Goal: Task Accomplishment & Management: Use online tool/utility

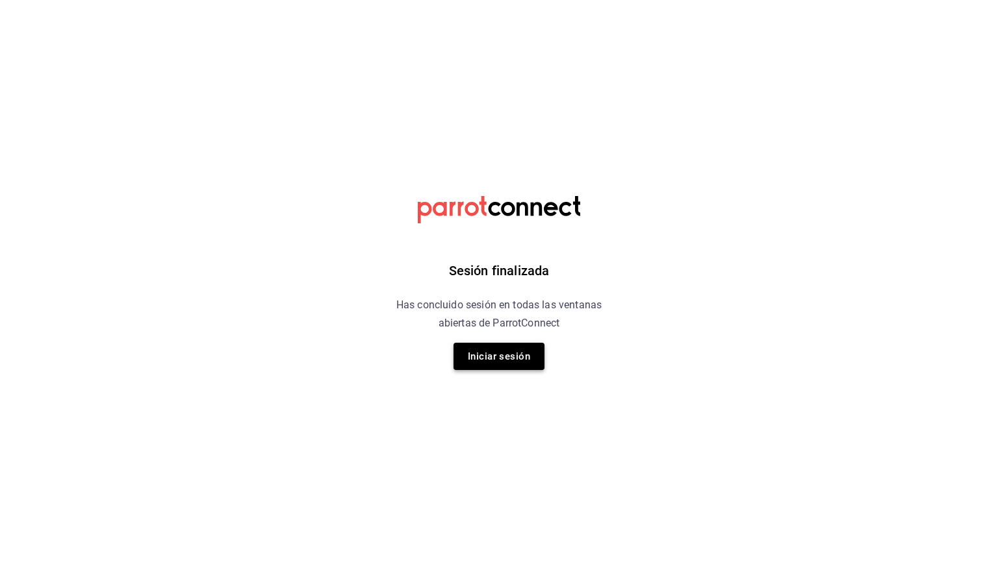
click at [488, 348] on button "Iniciar sesión" at bounding box center [498, 356] width 91 height 27
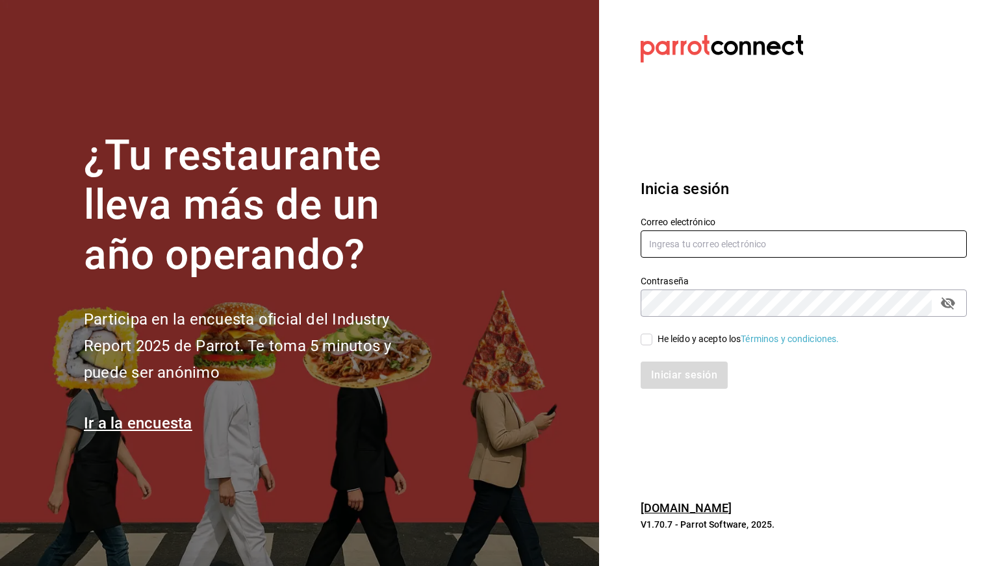
type input "cesar.zamarripa@grupocosteno.com"
click at [669, 344] on div "He leído y acepto los Términos y condiciones." at bounding box center [748, 340] width 182 height 14
click at [652, 344] on input "He leído y acepto los Términos y condiciones." at bounding box center [646, 340] width 12 height 12
checkbox input "true"
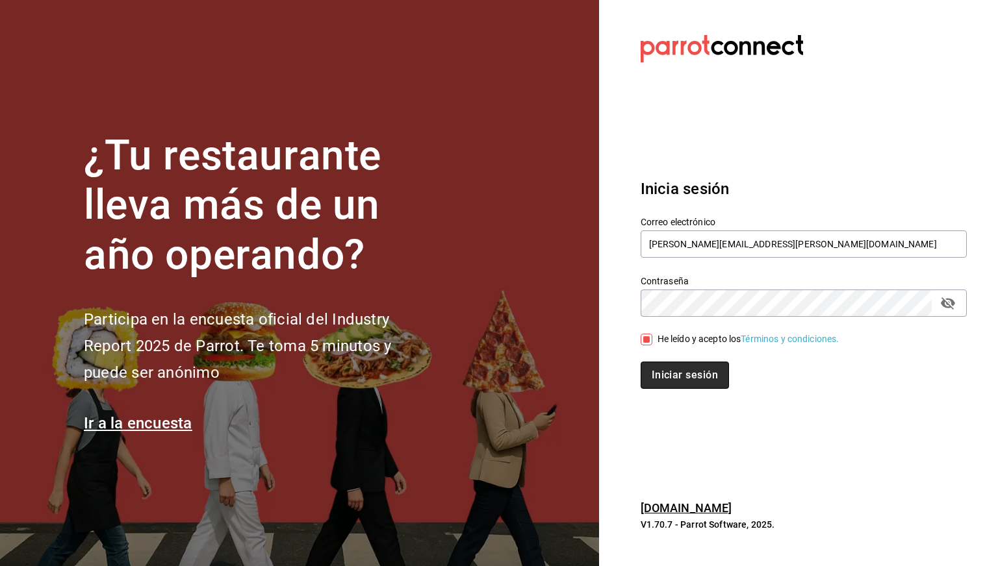
click at [674, 374] on button "Iniciar sesión" at bounding box center [684, 375] width 88 height 27
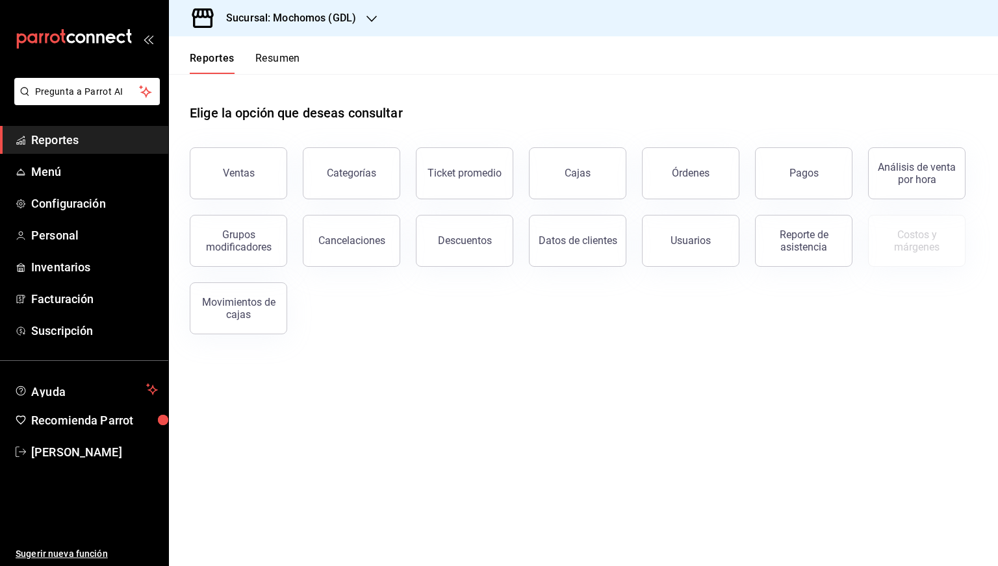
click at [315, 24] on h3 "Sucursal: Mochomos (GDL)" at bounding box center [286, 18] width 140 height 16
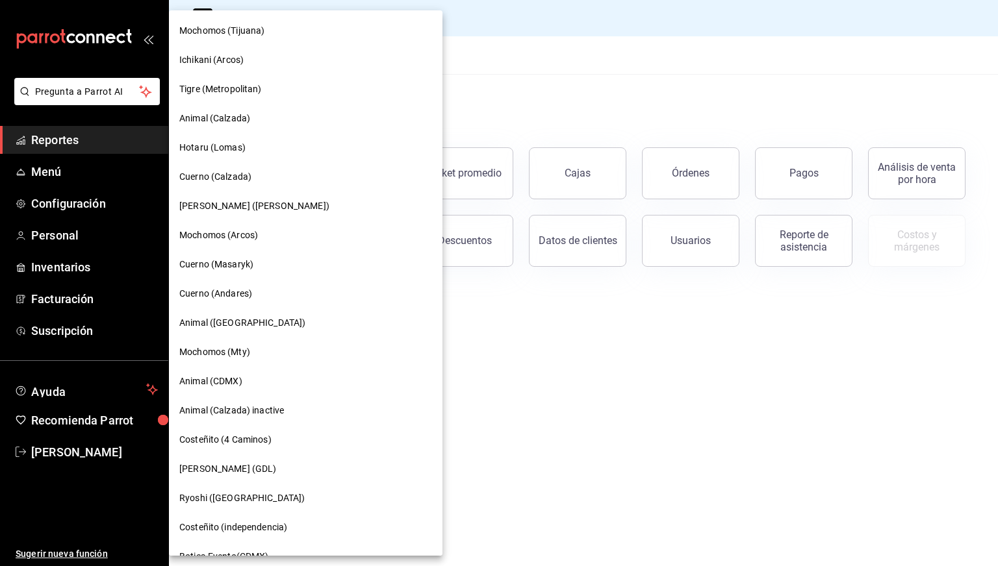
scroll to position [751, 0]
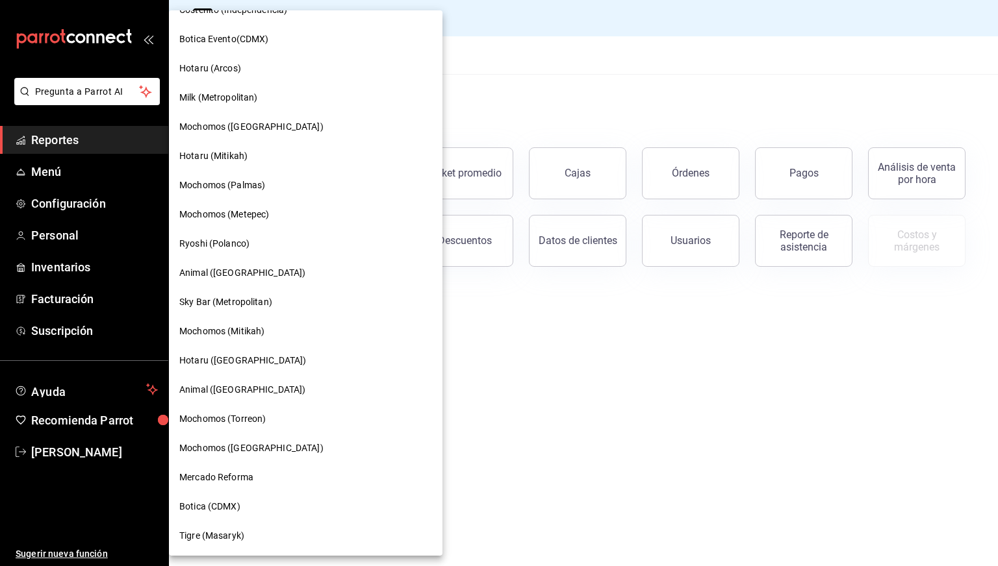
click at [213, 543] on div "Tigre (Masaryk)" at bounding box center [305, 536] width 273 height 29
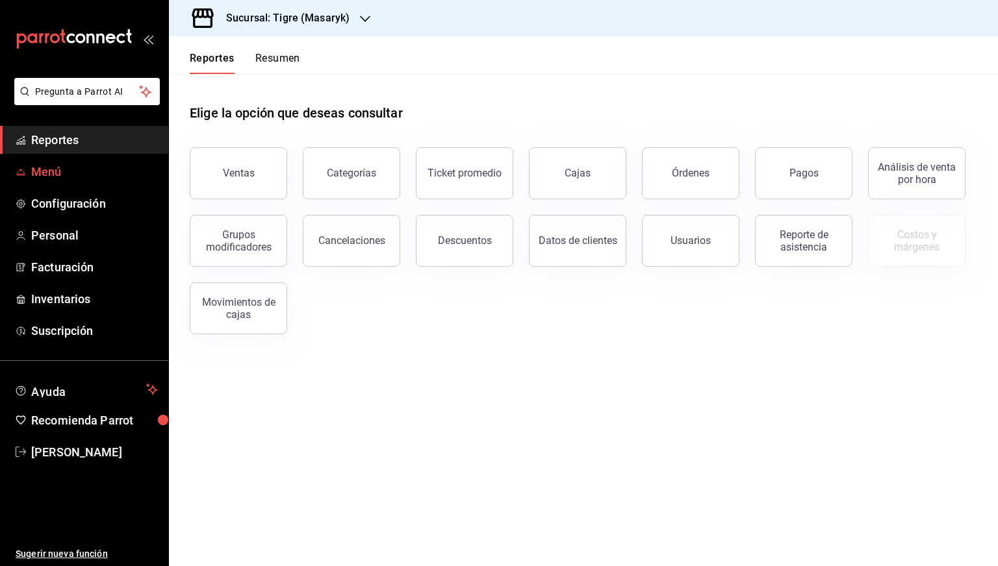
click at [70, 167] on span "Menú" at bounding box center [94, 172] width 127 height 18
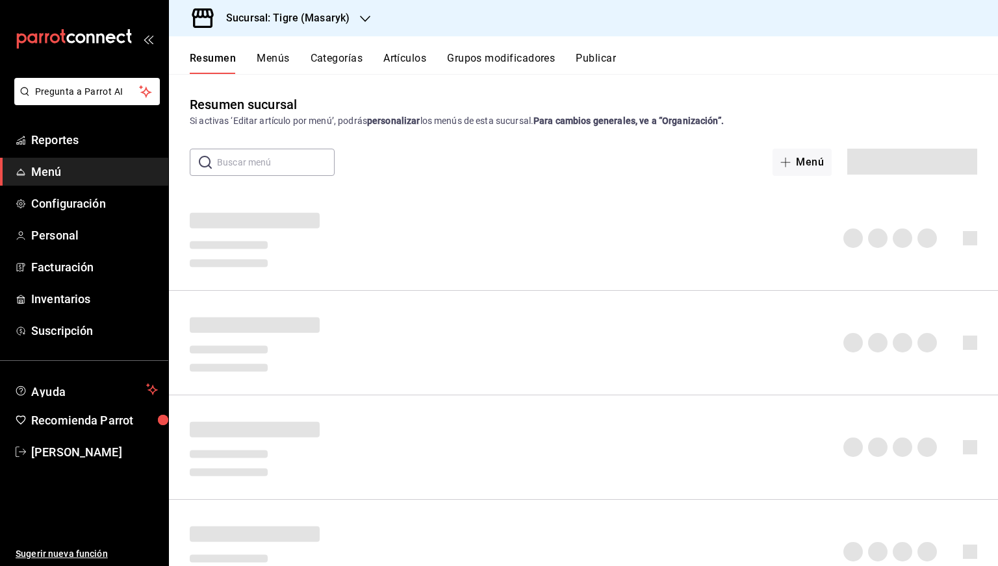
click at [404, 63] on button "Artículos" at bounding box center [404, 63] width 43 height 22
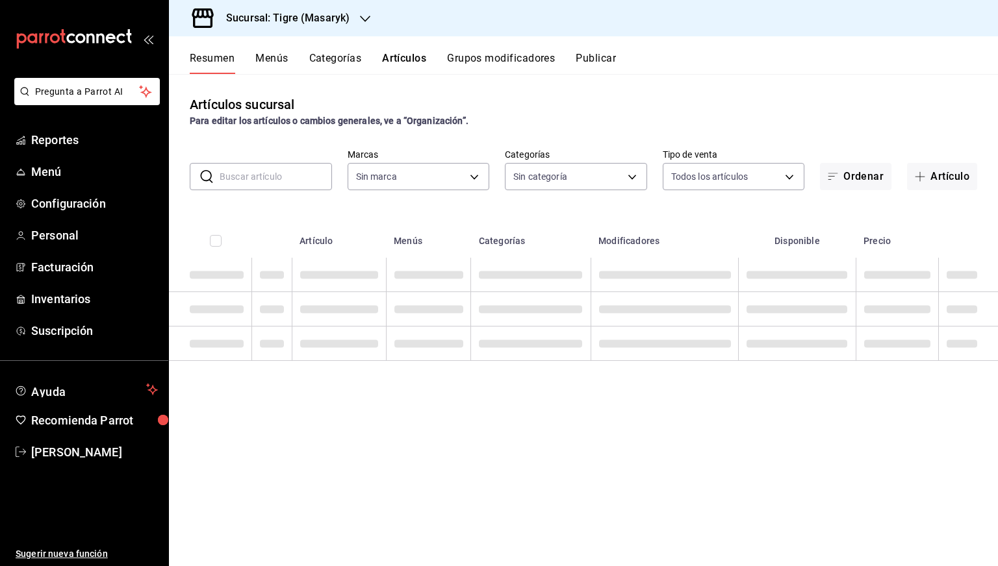
click at [283, 178] on input "text" at bounding box center [276, 177] width 112 height 26
type input "0f86158e-2edf-4eb8-b958-7d07c808eb5c"
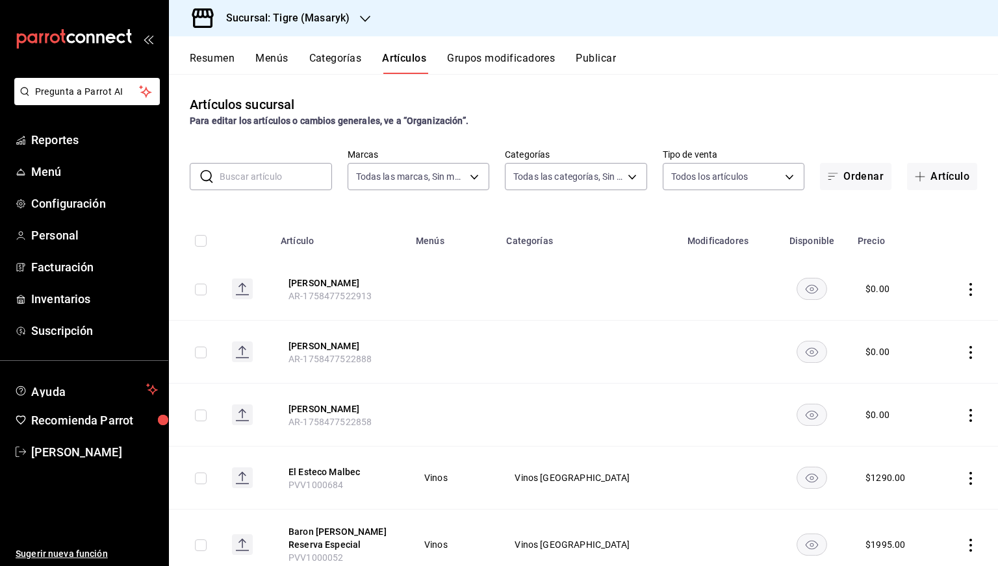
type input "7cd27861-1019-4265-ada8-0a6349b72ebc,77c47ebf-2aa7-4ca3-900f-d4e8133ed13d,d84ff…"
click at [283, 178] on input "text" at bounding box center [276, 177] width 112 height 26
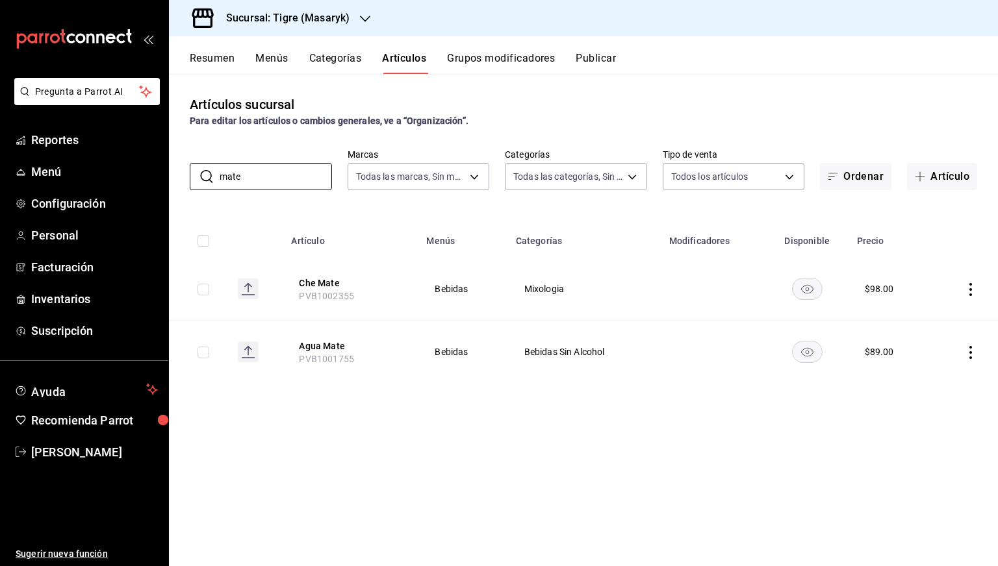
type input "mate"
drag, startPoint x: 352, startPoint y: 299, endPoint x: 294, endPoint y: 297, distance: 58.5
click at [294, 297] on th "Che Mate PVB1002355" at bounding box center [350, 289] width 135 height 63
copy span "PVB1002355"
click at [286, 16] on h3 "Sucursal: Tigre (Masaryk)" at bounding box center [283, 18] width 134 height 16
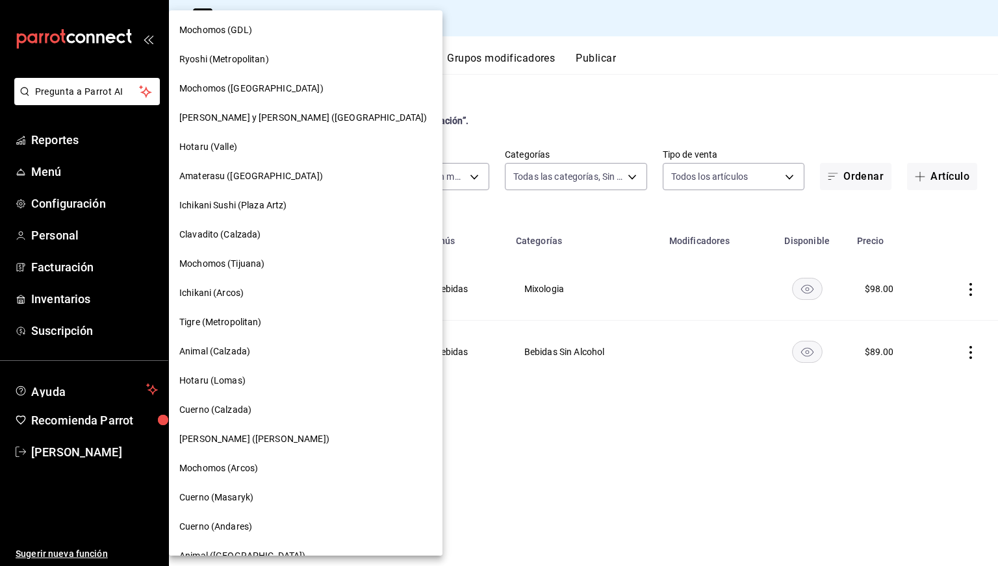
click at [228, 396] on div "Cuerno (Calzada)" at bounding box center [305, 410] width 273 height 29
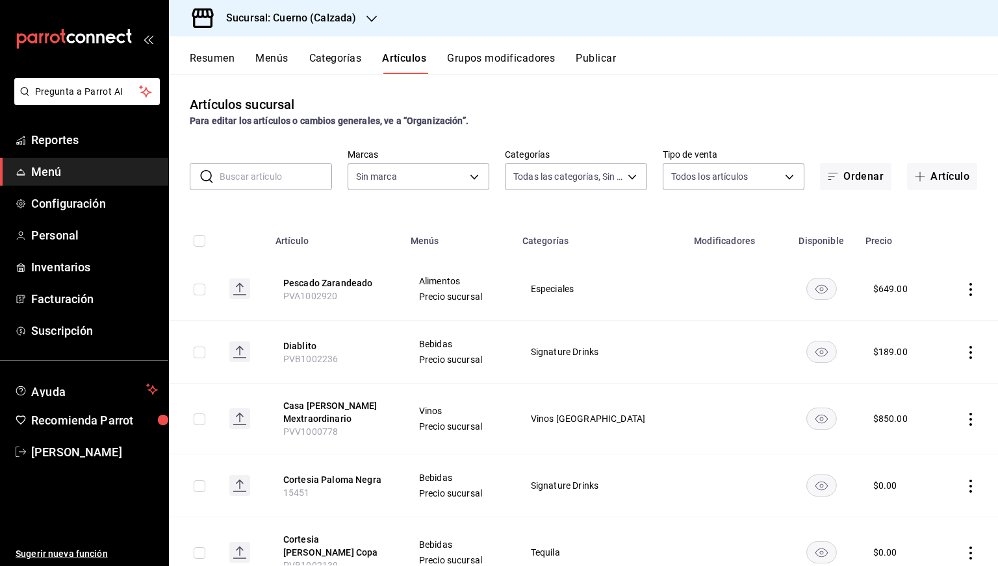
type input "fcad426d-22b8-4bc7-85b2-27ee6775f3f6,560d4c35-d9fc-4089-91ff-402d238ea400,30284…"
click at [304, 179] on input "text" at bounding box center [276, 177] width 112 height 26
type input "b7ae777b-2dfc-42e0-9650-6cefdf37a424,c000f1c0-fb9f-4016-8e6a-f0d1e83e893d"
paste input "14803"
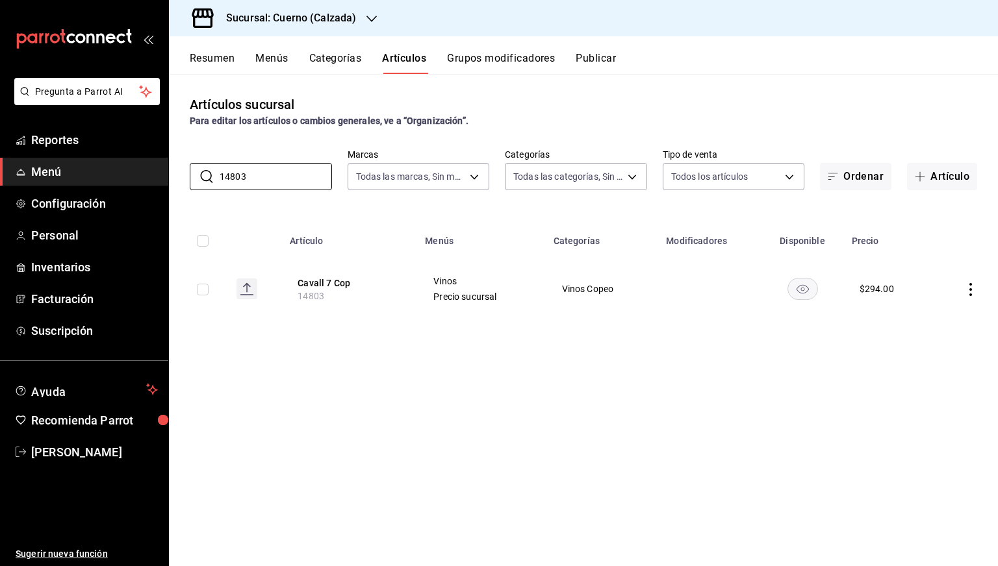
type input "14803"
click at [809, 286] on rect "availability-product" at bounding box center [802, 288] width 30 height 21
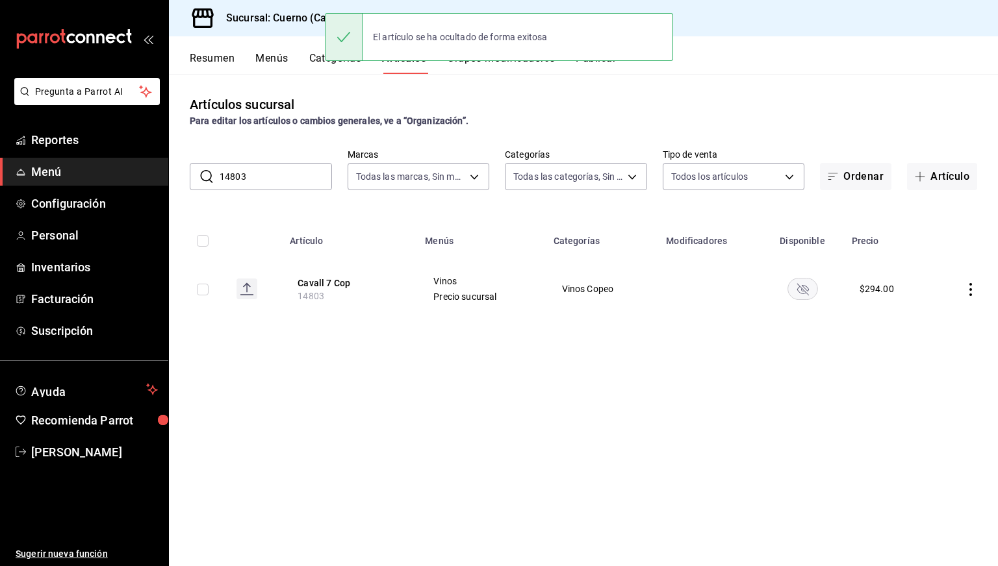
click at [263, 179] on input "14803" at bounding box center [276, 177] width 112 height 26
